Goal: Task Accomplishment & Management: Use online tool/utility

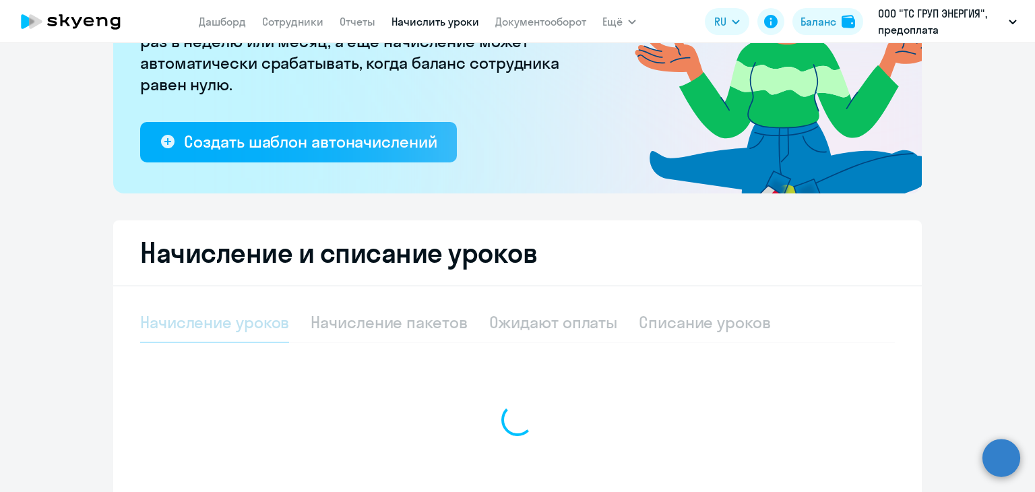
scroll to position [135, 0]
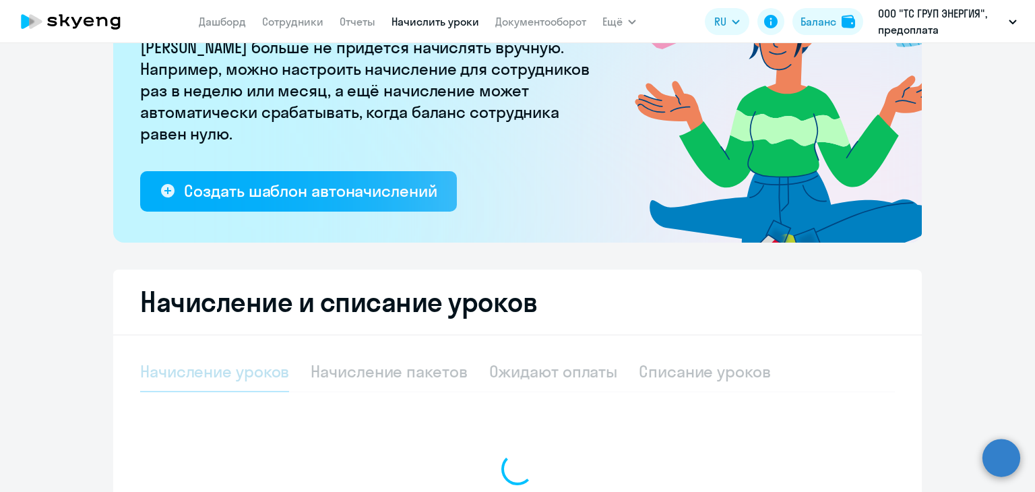
select select "10"
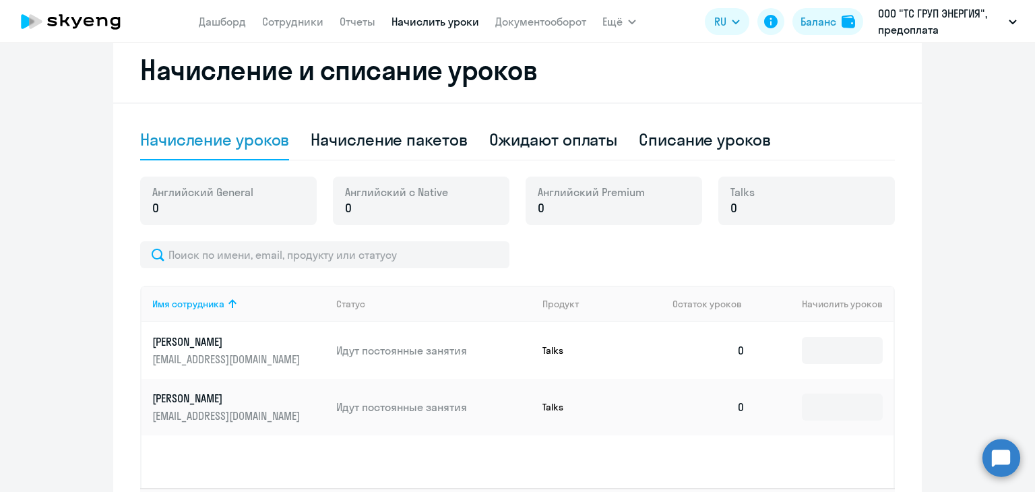
scroll to position [273, 0]
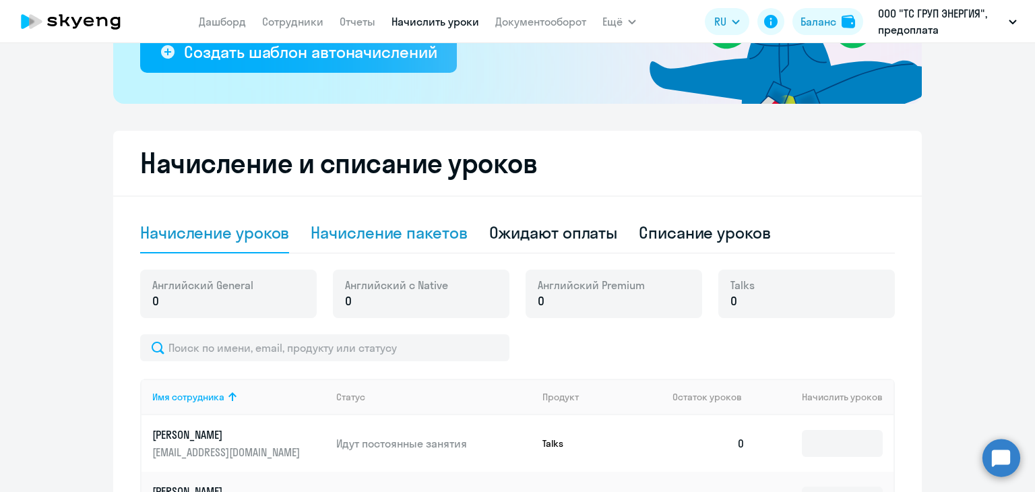
click at [369, 234] on div "Начисление пакетов" at bounding box center [388, 233] width 156 height 22
select select "10"
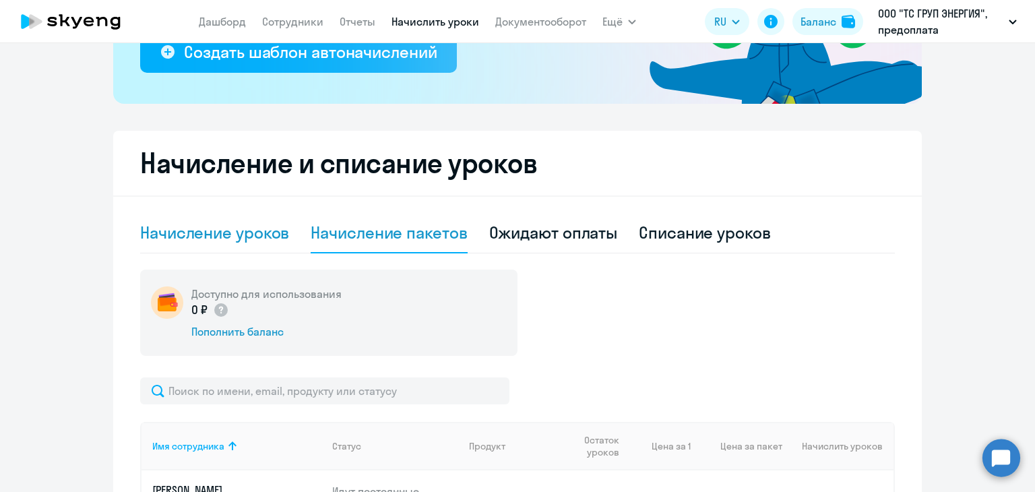
click at [216, 233] on div "Начисление уроков" at bounding box center [214, 233] width 149 height 22
select select "10"
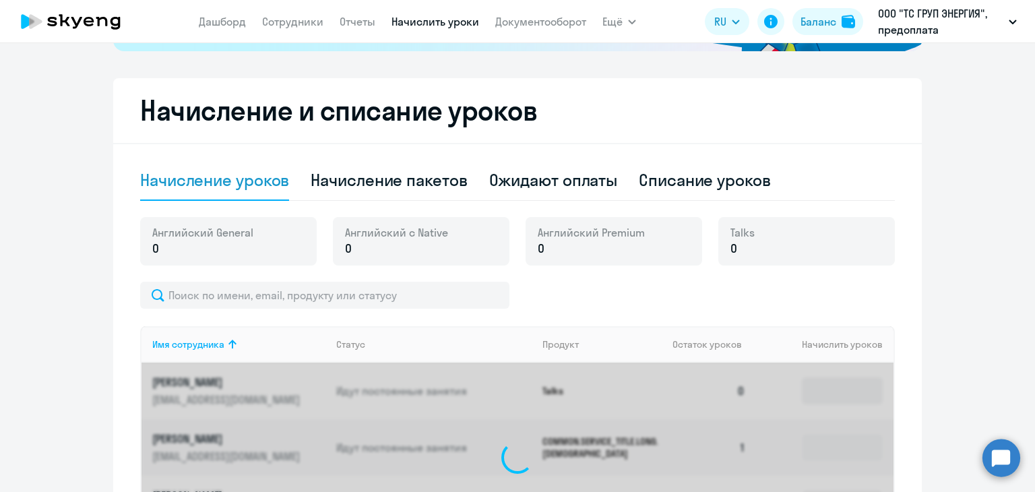
scroll to position [341, 0]
